Goal: Information Seeking & Learning: Learn about a topic

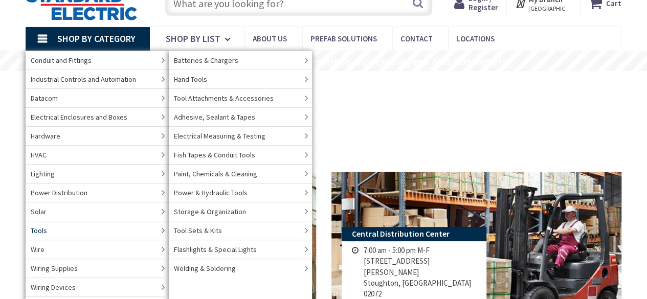
click at [62, 228] on link "Tools" at bounding box center [97, 230] width 143 height 19
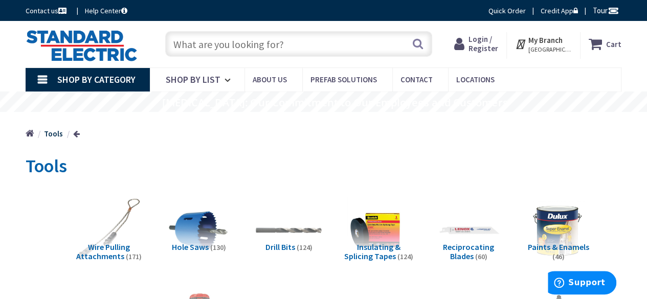
click at [295, 50] on input "text" at bounding box center [298, 44] width 267 height 26
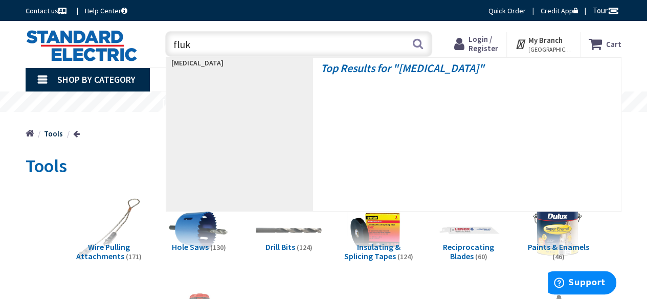
type input "fluke"
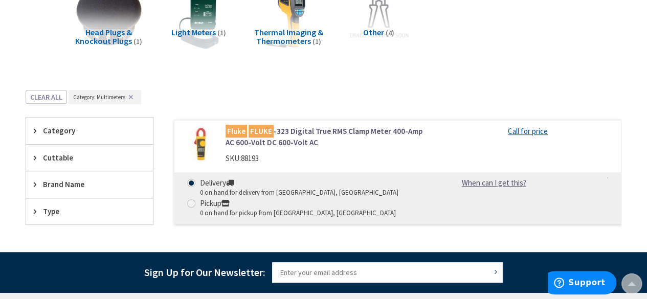
scroll to position [279, 0]
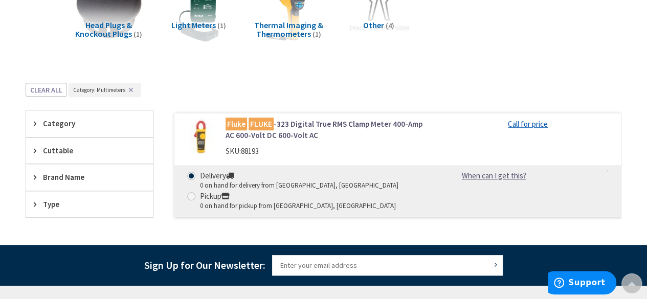
click at [293, 129] on link "Fluke FLUKE -323 Digital True RMS Clamp Meter 400-Amp AC 600-Volt DC 600-Volt AC" at bounding box center [327, 130] width 202 height 22
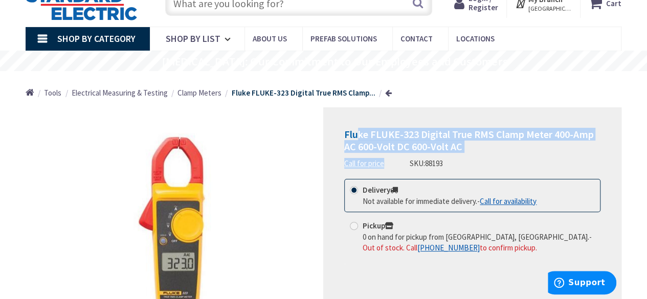
drag, startPoint x: 405, startPoint y: 162, endPoint x: 357, endPoint y: 138, distance: 54.2
click at [357, 138] on div "Fluke FLUKE-323 Digital True RMS Clamp Meter 400-Amp AC 600-Volt DC 600-Volt AC…" at bounding box center [472, 148] width 256 height 40
click at [398, 148] on span "Fluke FLUKE-323 Digital True RMS Clamp Meter 400-Amp AC 600-Volt DC 600-Volt AC" at bounding box center [468, 140] width 249 height 25
drag, startPoint x: 447, startPoint y: 161, endPoint x: 342, endPoint y: 140, distance: 107.1
click at [342, 140] on div "Fluke FLUKE-323 Digital True RMS Clamp Meter 400-Amp AC 600-Volt DC 600-Volt AC…" at bounding box center [472, 233] width 298 height 252
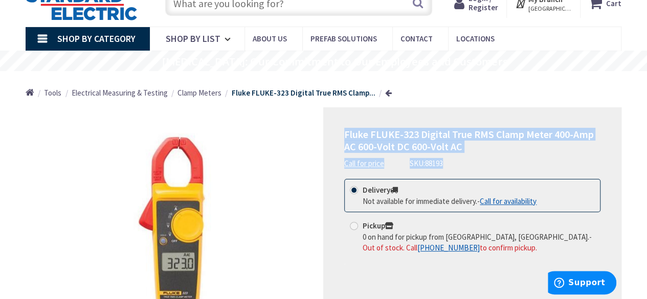
copy div "Fluke FLUKE-323 Digital True RMS Clamp Meter 400-Amp AC 600-Volt DC 600-Volt AC…"
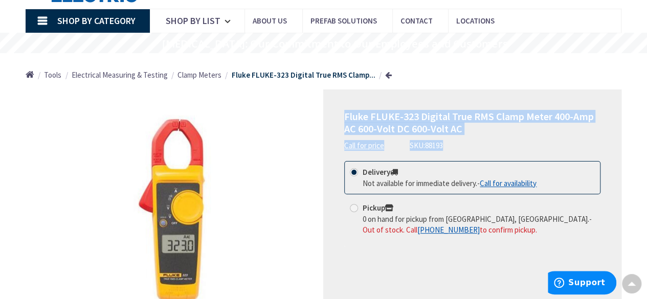
scroll to position [41, 0]
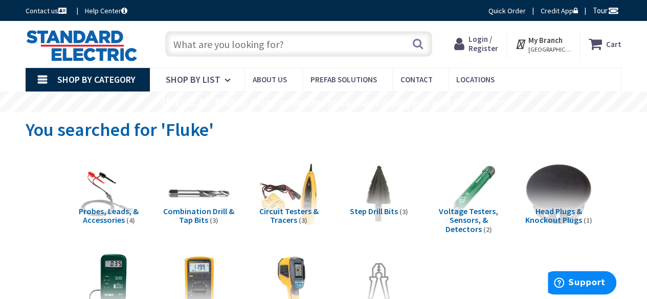
click at [191, 79] on span "Shop By List" at bounding box center [193, 80] width 55 height 12
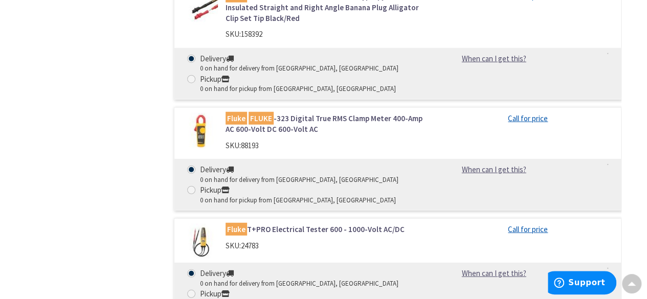
scroll to position [1310, 0]
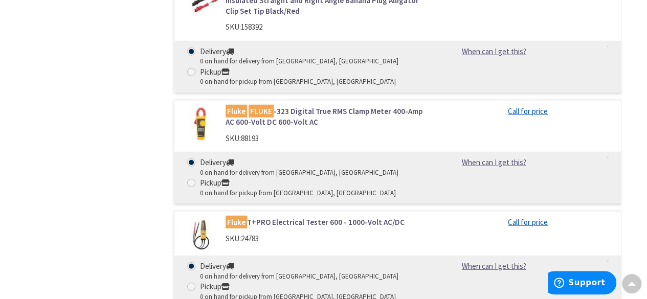
click at [279, 217] on link "Fluke T+PRO Electrical Tester 600 - 1000-Volt AC/DC" at bounding box center [327, 222] width 202 height 11
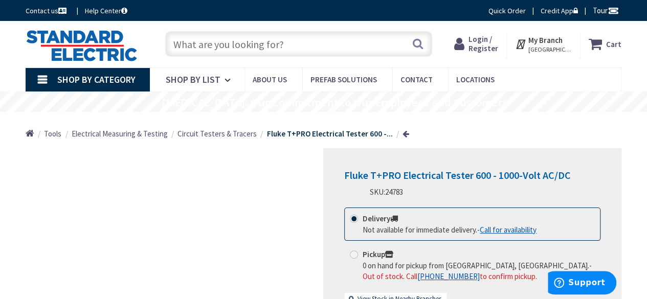
click at [251, 40] on input "text" at bounding box center [298, 44] width 267 height 26
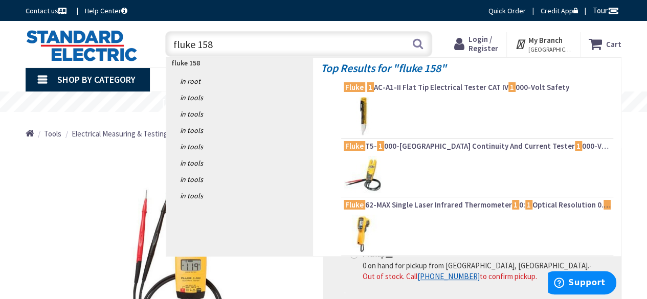
type input "fluke 1587"
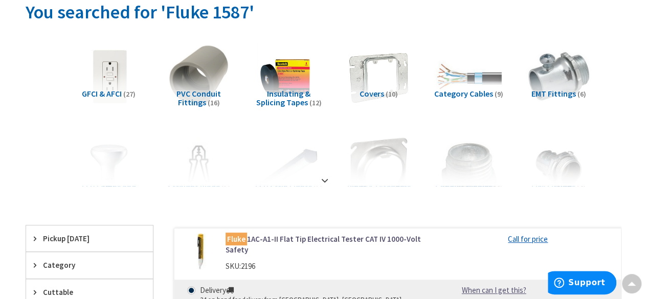
scroll to position [123, 0]
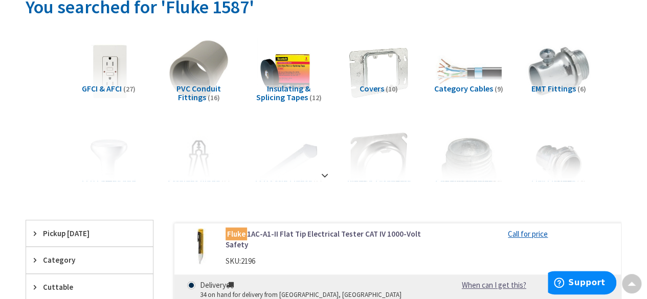
click at [324, 170] on strong at bounding box center [325, 175] width 12 height 11
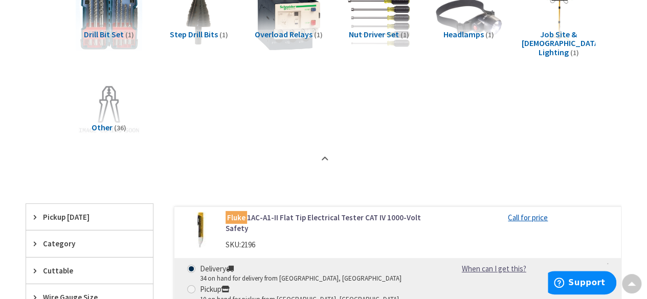
scroll to position [1474, 0]
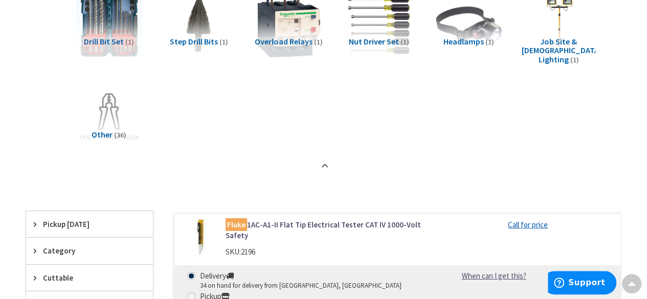
click at [320, 161] on strong at bounding box center [325, 166] width 12 height 11
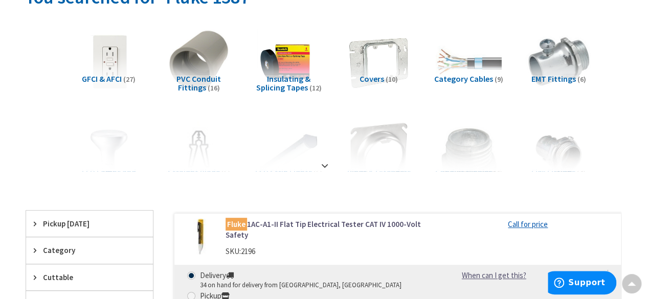
scroll to position [132, 0]
click at [323, 167] on div at bounding box center [323, 144] width 545 height 56
click at [323, 164] on strong at bounding box center [325, 166] width 12 height 11
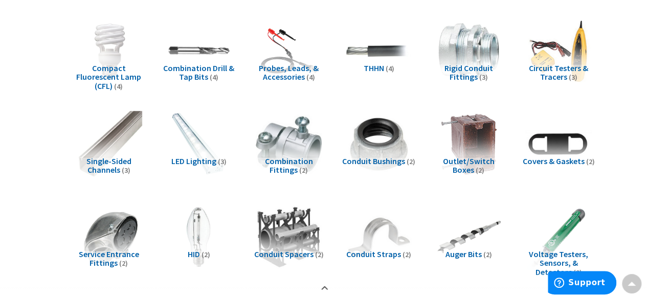
scroll to position [337, 0]
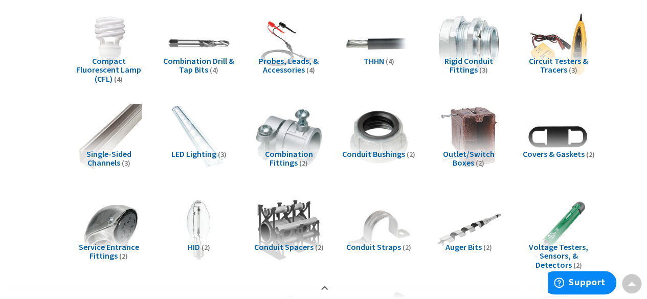
click at [553, 56] on span "Circuit Testers & Tracers" at bounding box center [558, 65] width 59 height 19
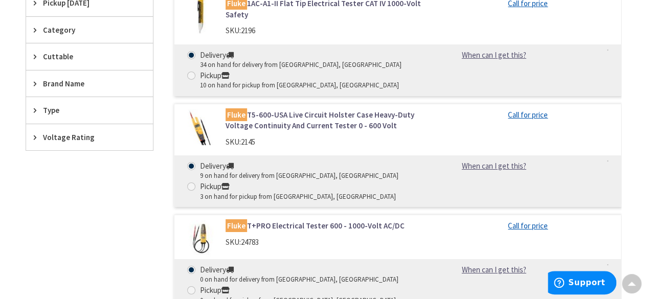
scroll to position [1675, 0]
